Goal: Information Seeking & Learning: Learn about a topic

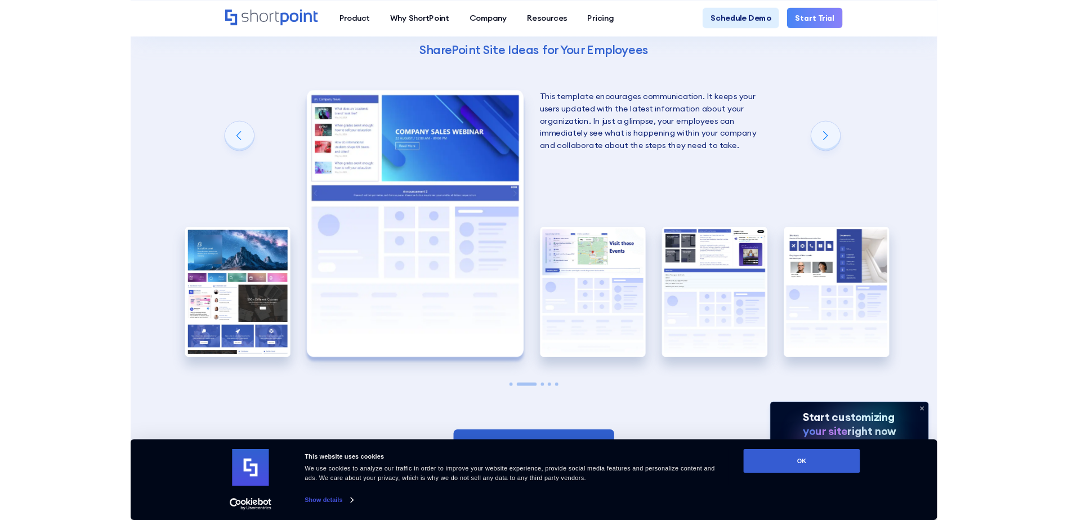
scroll to position [2365, 0]
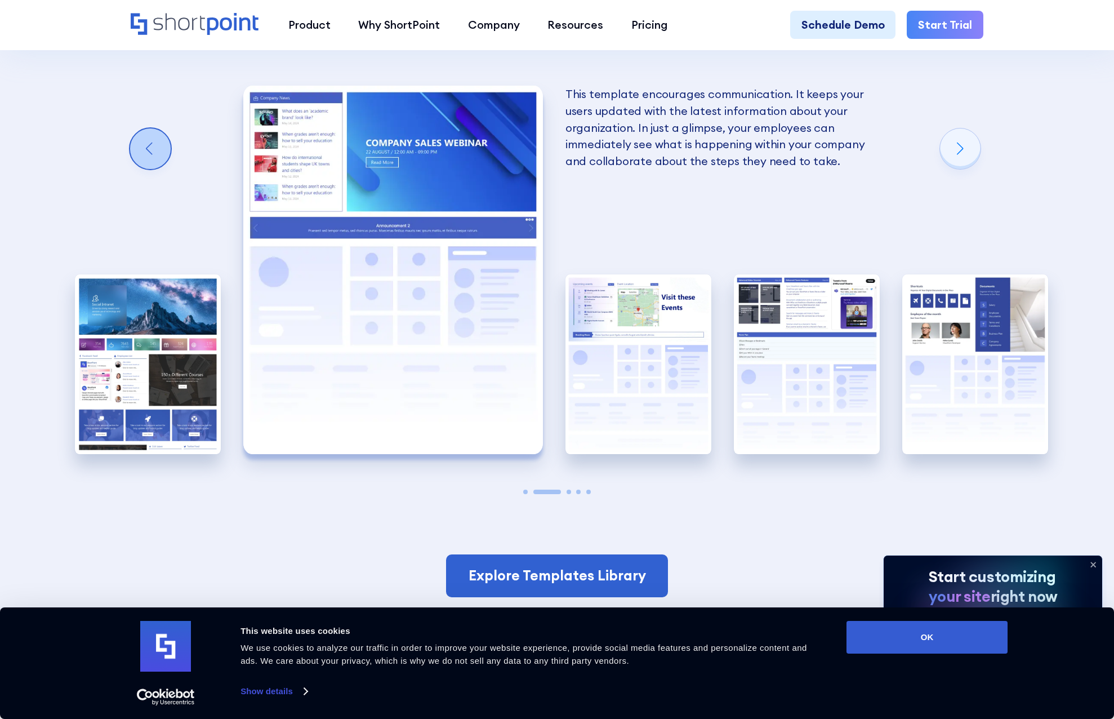
click at [141, 169] on div "Previous slide" at bounding box center [150, 148] width 41 height 41
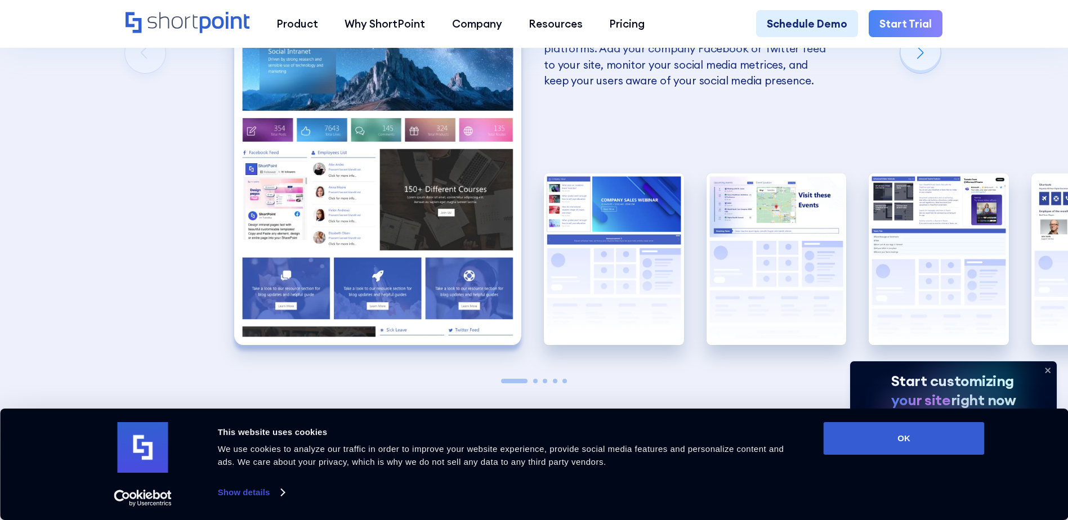
scroll to position [2309, 0]
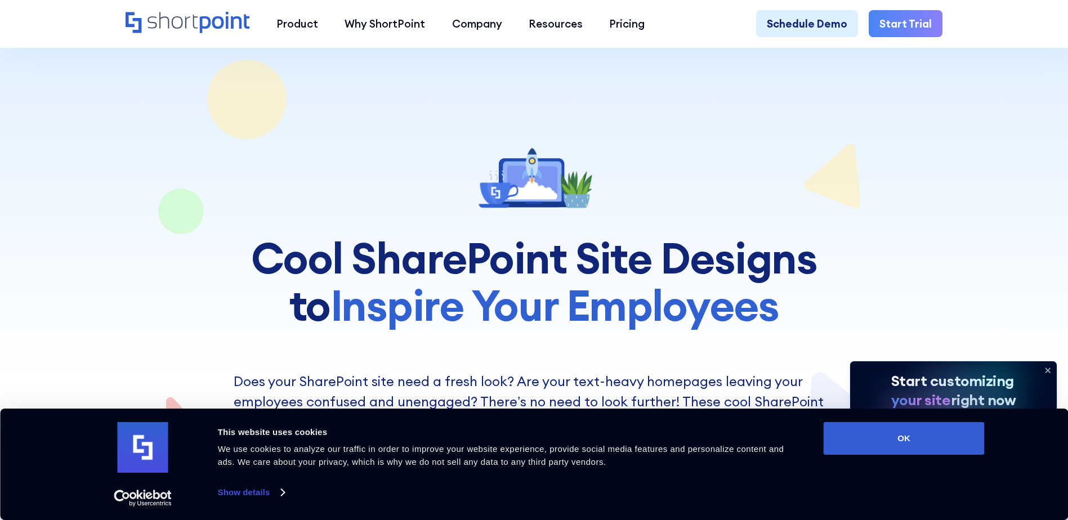
scroll to position [2309, 0]
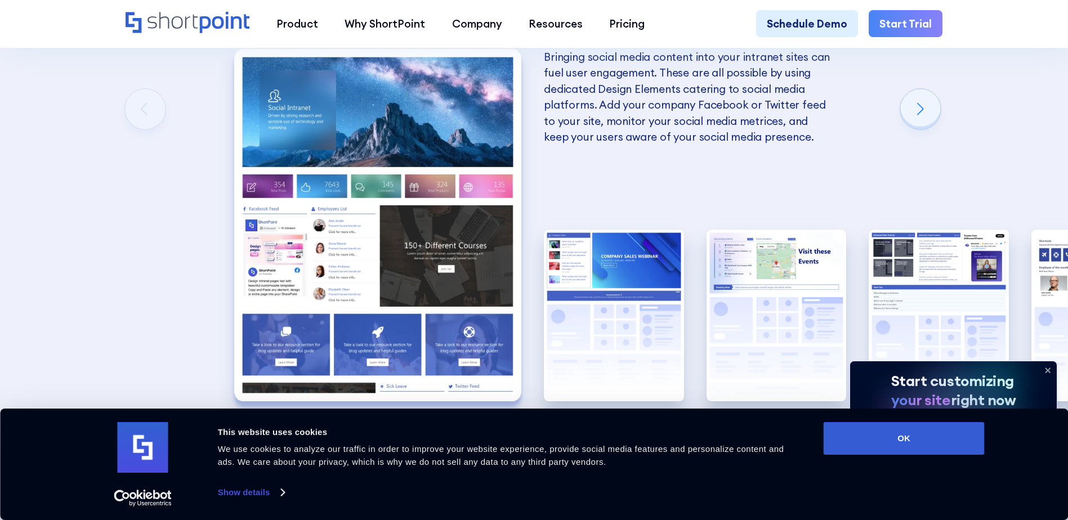
scroll to position [2309, 0]
click at [458, 298] on img "1 / 5" at bounding box center [377, 225] width 287 height 353
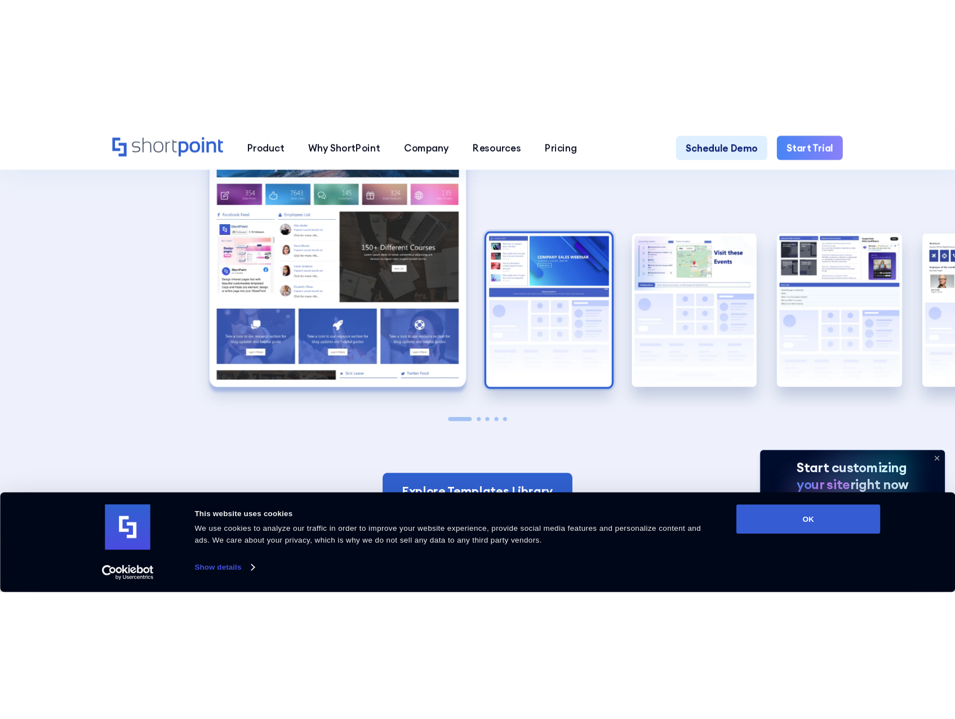
scroll to position [2422, 0]
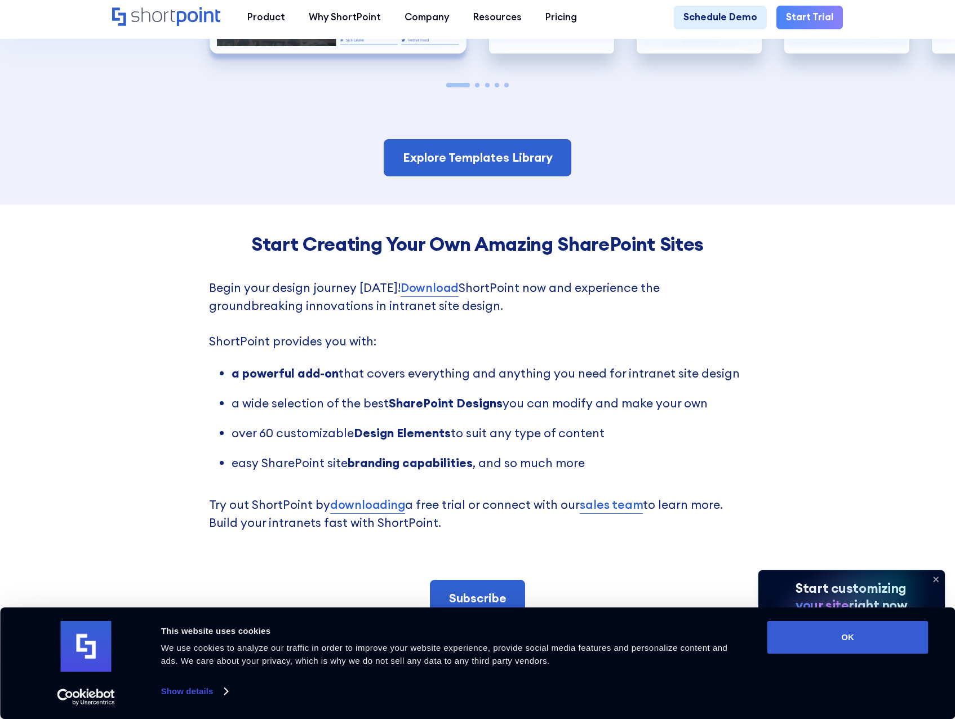
drag, startPoint x: 137, startPoint y: 227, endPoint x: 225, endPoint y: 146, distance: 119.1
click at [137, 227] on div "Start Creating Your Own Amazing SharePoint Sites Begin your design journey [DAT…" at bounding box center [477, 424] width 955 height 440
